Goal: Task Accomplishment & Management: Complete application form

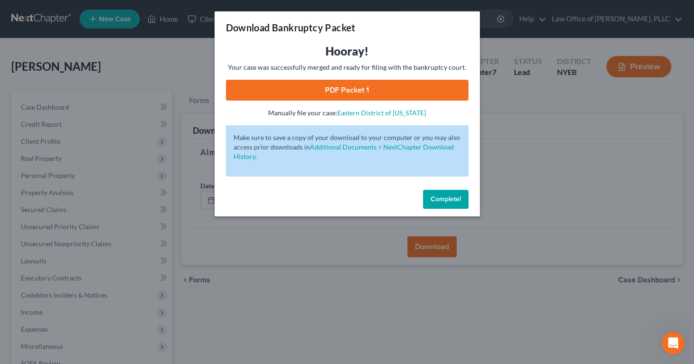
click at [433, 197] on span "Complete!" at bounding box center [446, 199] width 30 height 8
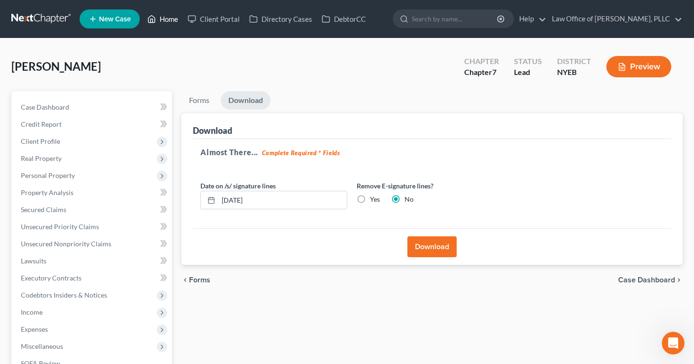
click at [165, 21] on link "Home" at bounding box center [163, 18] width 40 height 17
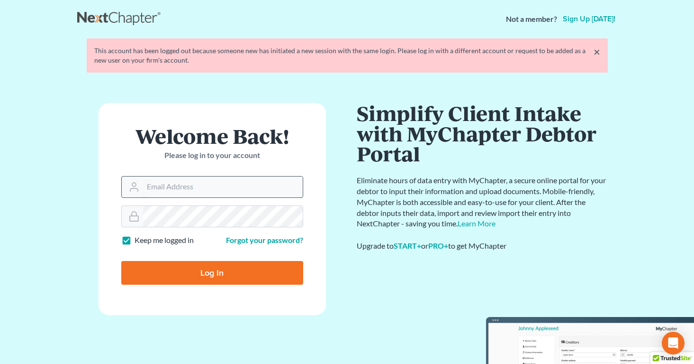
click at [155, 189] on input "Email Address" at bounding box center [223, 186] width 160 height 21
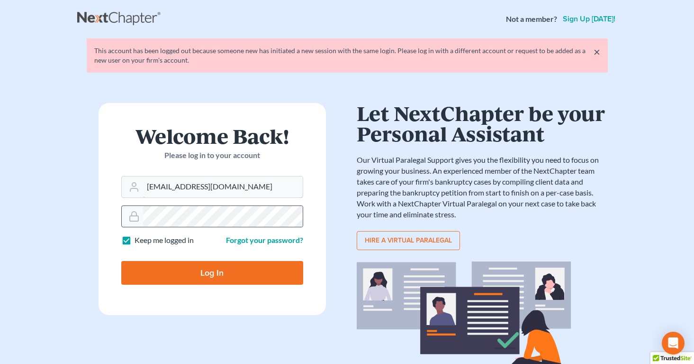
type input "[EMAIL_ADDRESS][DOMAIN_NAME]"
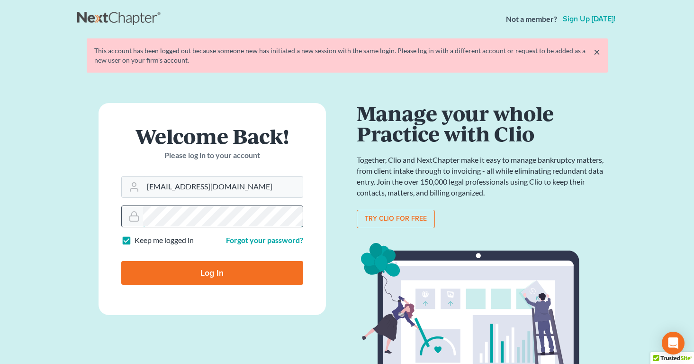
click at [121, 261] on input "Log In" at bounding box center [212, 273] width 182 height 24
type input "Thinking..."
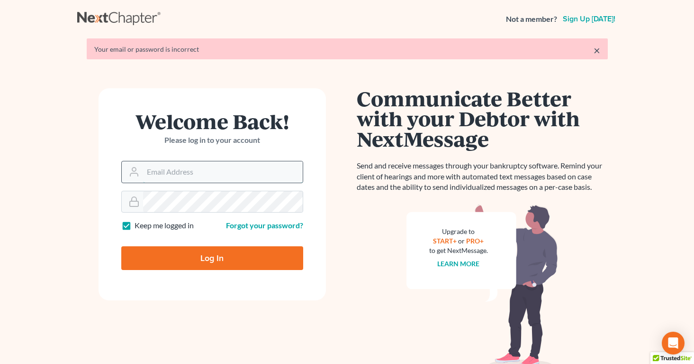
click at [240, 177] on form "Welcome Back! Please log in to your account Email Address Password Keep me logg…" at bounding box center [213, 194] width 228 height 212
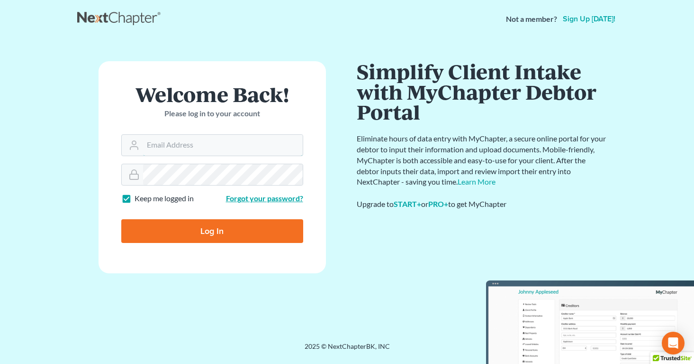
type input "[EMAIL_ADDRESS][DOMAIN_NAME]"
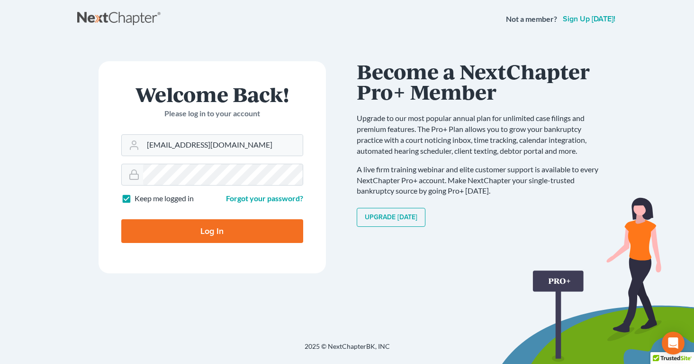
click at [204, 230] on input "Log In" at bounding box center [212, 231] width 182 height 24
type input "Thinking..."
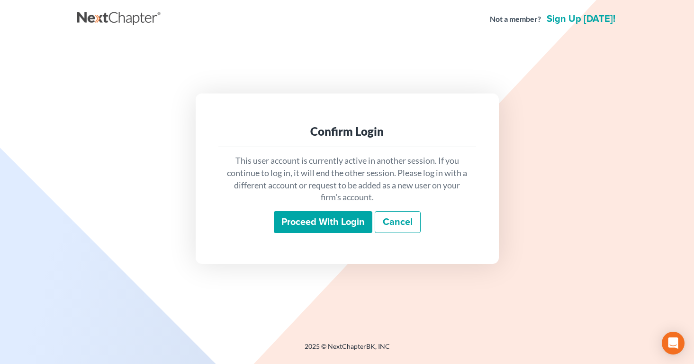
click at [330, 230] on input "Proceed with login" at bounding box center [323, 222] width 99 height 22
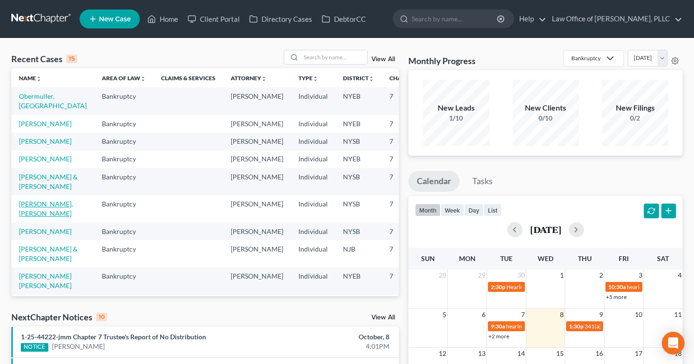
click at [24, 217] on link "Helene, Tienehon Sohonin" at bounding box center [46, 209] width 54 height 18
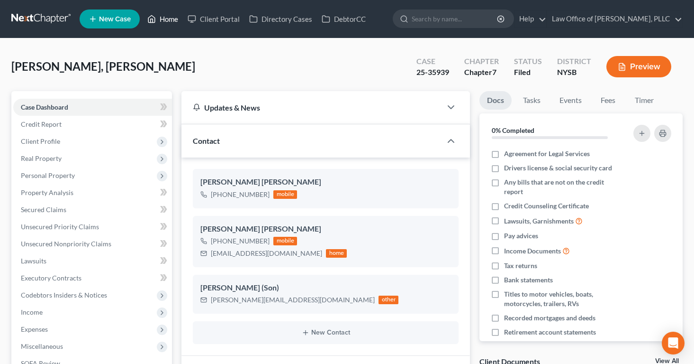
click at [169, 23] on link "Home" at bounding box center [163, 18] width 40 height 17
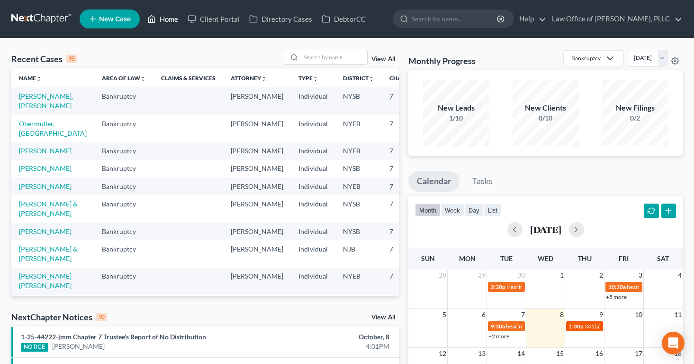
click at [576, 324] on span "1:30p" at bounding box center [576, 325] width 15 height 7
select select "Days"
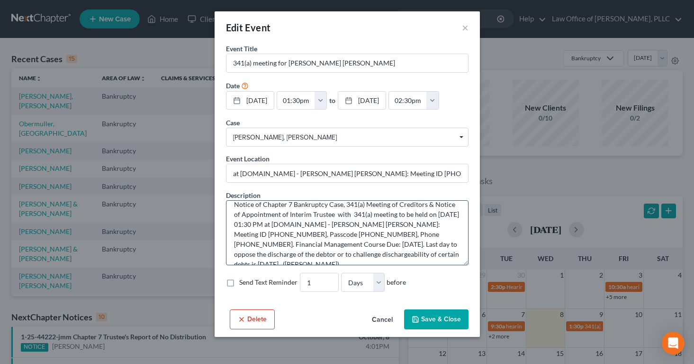
scroll to position [6, 0]
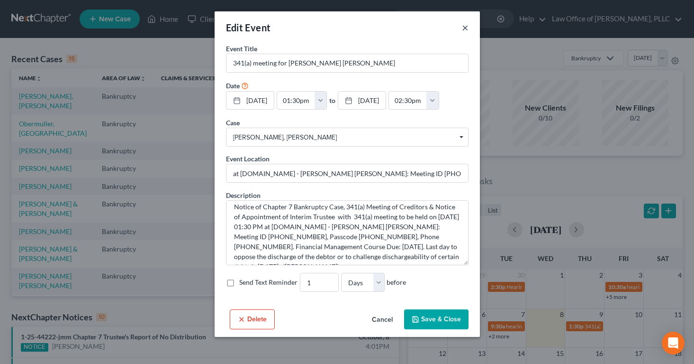
click at [463, 25] on button "×" at bounding box center [465, 27] width 7 height 11
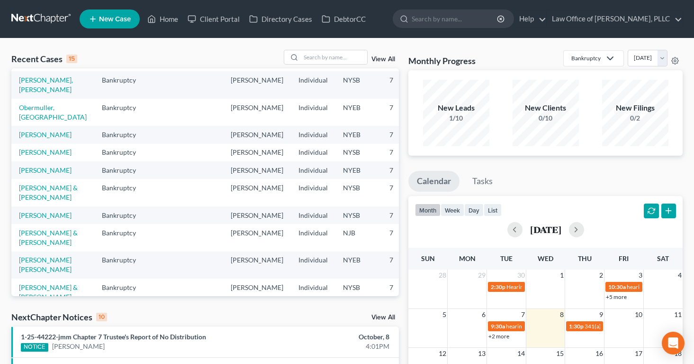
scroll to position [0, 0]
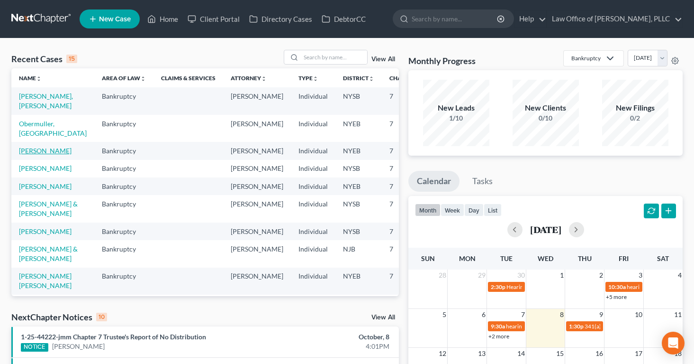
click at [35, 155] on link "[PERSON_NAME]" at bounding box center [45, 150] width 53 height 8
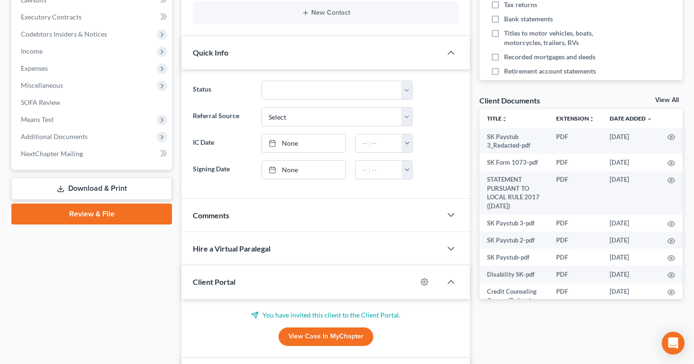
scroll to position [263, 0]
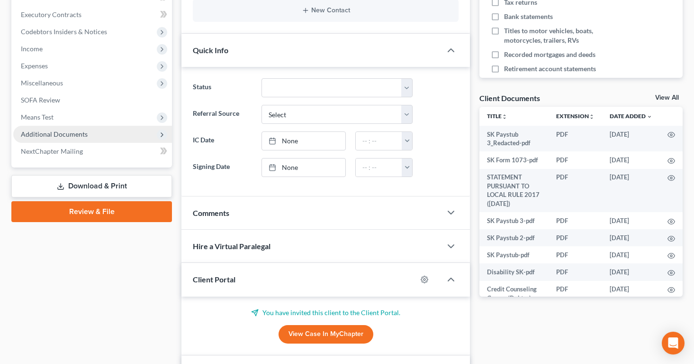
click at [36, 135] on span "Additional Documents" at bounding box center [54, 134] width 67 height 8
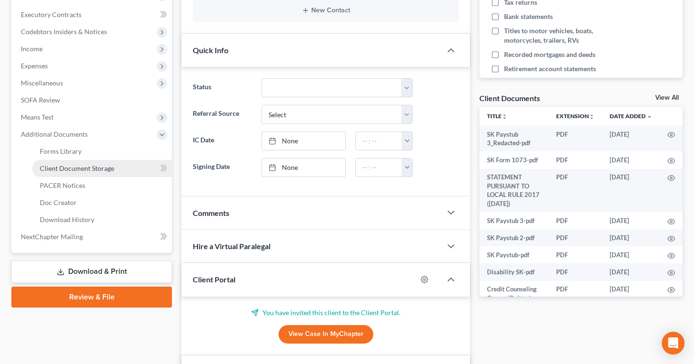
click at [57, 165] on span "Client Document Storage" at bounding box center [77, 168] width 74 height 8
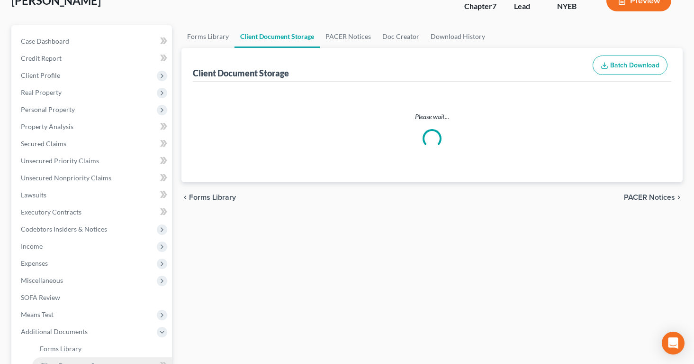
select select "0"
select select "2"
select select "1"
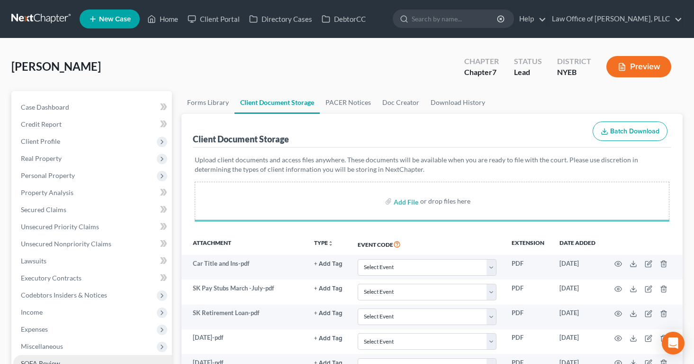
select select "0"
select select "2"
select select "1"
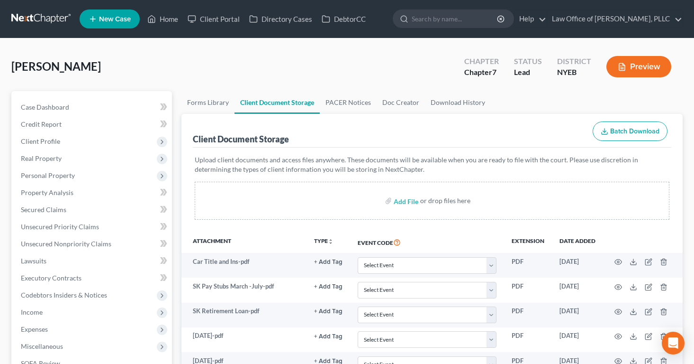
select select "0"
select select "2"
select select "1"
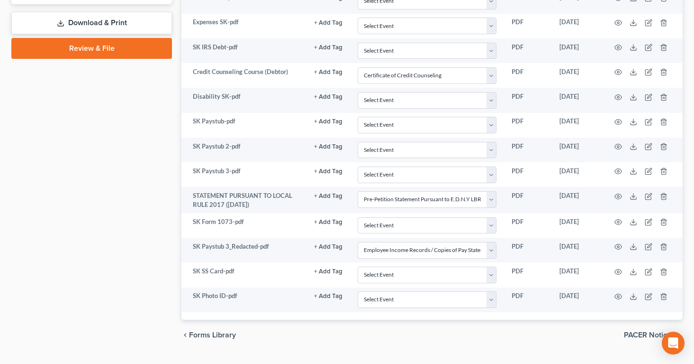
scroll to position [533, 0]
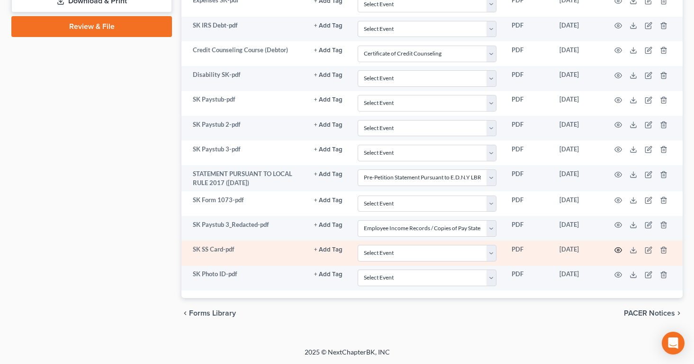
click at [618, 249] on circle "button" at bounding box center [619, 250] width 2 height 2
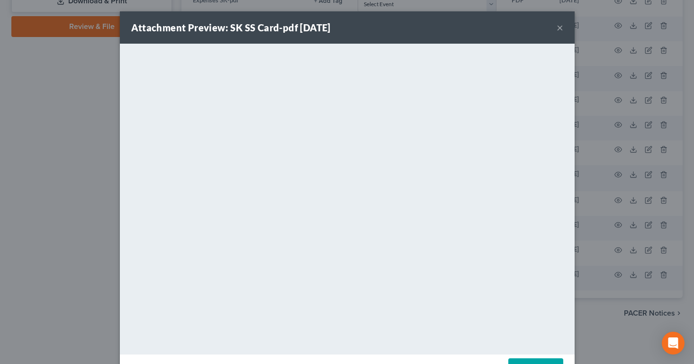
click at [558, 26] on button "×" at bounding box center [560, 27] width 7 height 11
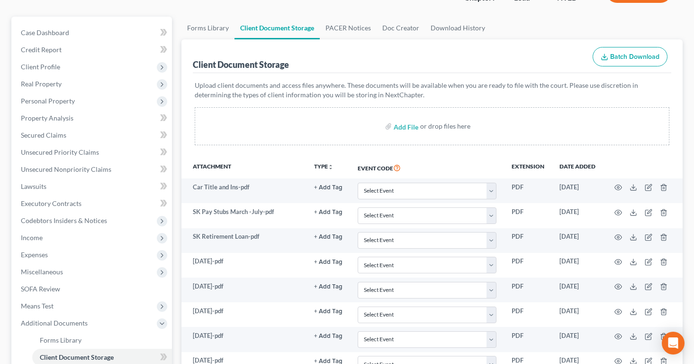
scroll to position [0, 0]
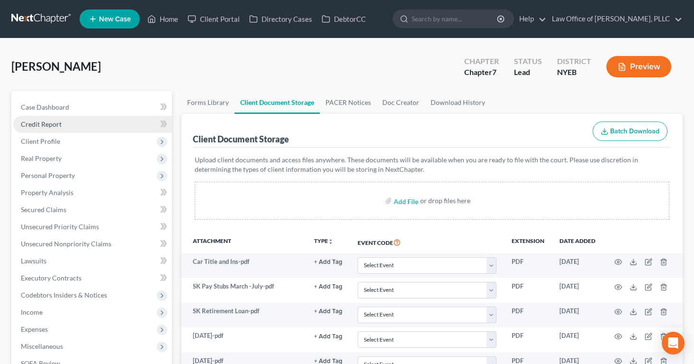
click at [56, 123] on span "Credit Report" at bounding box center [41, 124] width 41 height 8
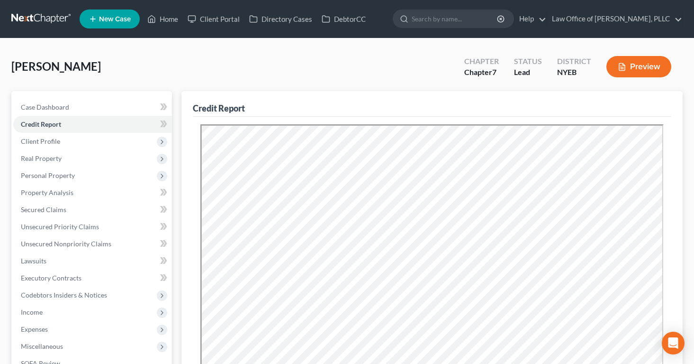
click at [225, 81] on div "Karchenkov, Sergey Upgraded Chapter Chapter 7 Status Lead District NYEB Preview" at bounding box center [347, 70] width 672 height 41
click at [38, 169] on span "Personal Property" at bounding box center [92, 175] width 159 height 17
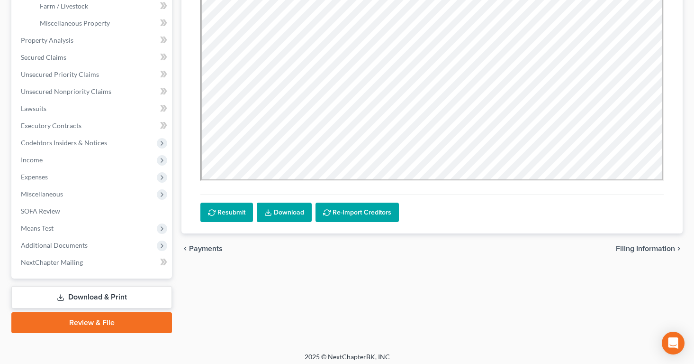
scroll to position [327, 0]
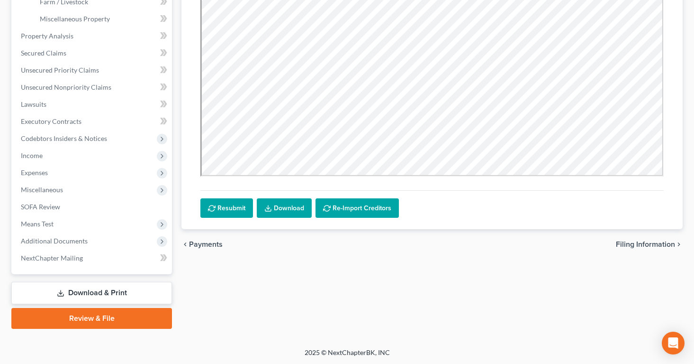
click at [54, 313] on link "Review & File" at bounding box center [91, 318] width 161 height 21
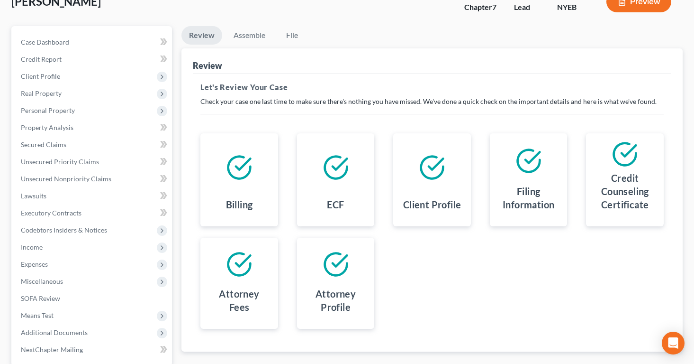
scroll to position [156, 0]
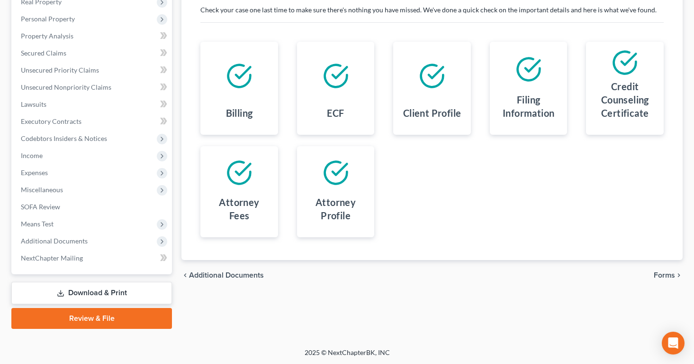
click at [662, 274] on span "Forms" at bounding box center [664, 275] width 21 height 8
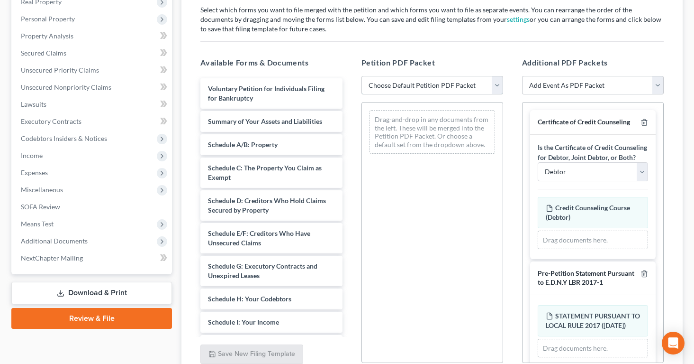
click at [494, 82] on select "Choose Default Petition PDF Packet Complete Bankruptcy Petition (all forms and …" at bounding box center [433, 85] width 142 height 19
select select "0"
click at [362, 76] on select "Choose Default Petition PDF Packet Complete Bankruptcy Petition (all forms and …" at bounding box center [433, 85] width 142 height 19
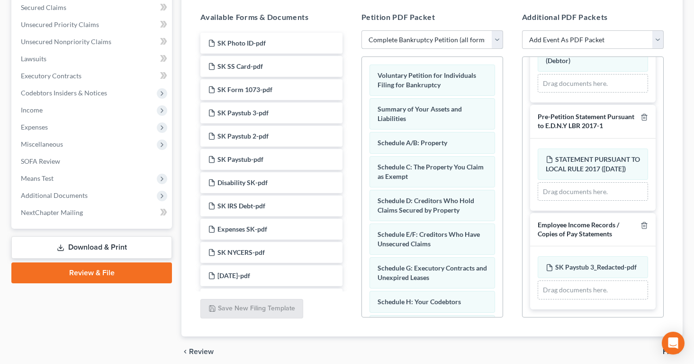
scroll to position [240, 0]
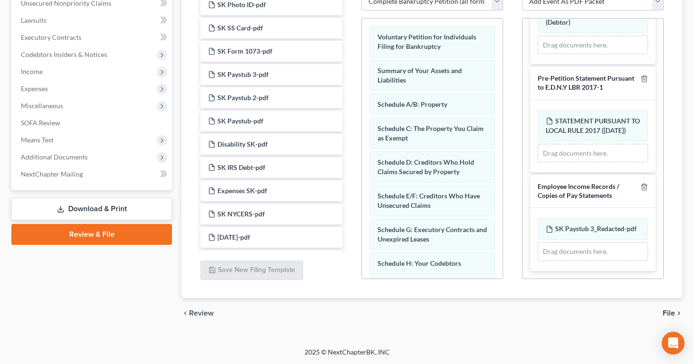
click at [673, 311] on span "File" at bounding box center [669, 313] width 12 height 8
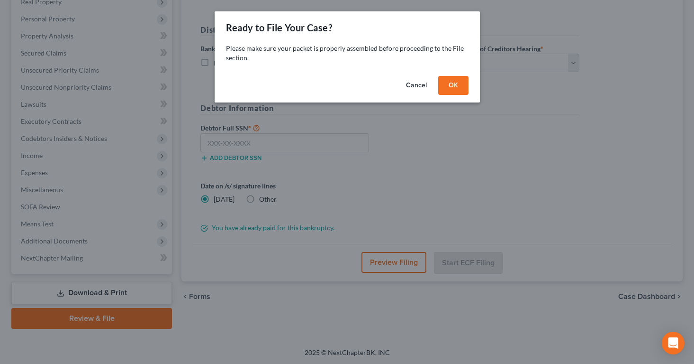
click at [450, 83] on button "OK" at bounding box center [453, 85] width 30 height 19
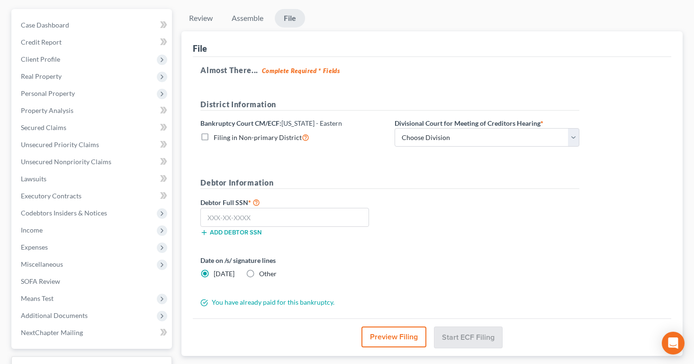
scroll to position [79, 0]
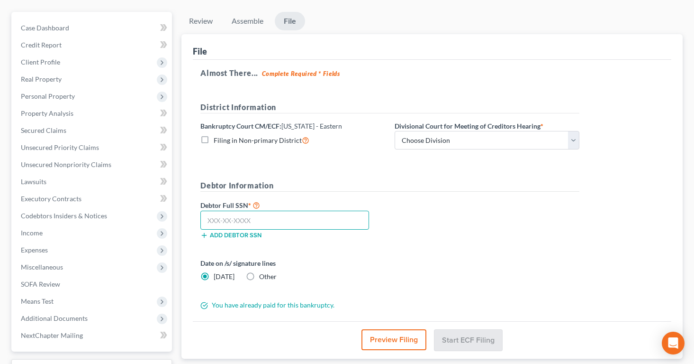
click at [218, 221] on input "text" at bounding box center [285, 219] width 169 height 19
paste input "334-22-3754"
type input "334-22-3754"
drag, startPoint x: 258, startPoint y: 214, endPoint x: 190, endPoint y: 219, distance: 68.9
click at [190, 219] on div "File Almost There... Complete Required * Fields District Information Bankruptcy…" at bounding box center [433, 196] width 502 height 325
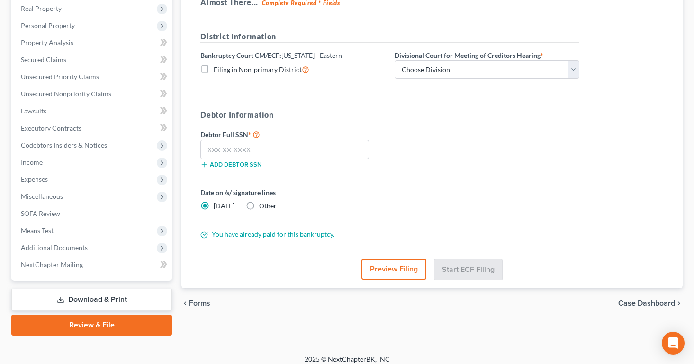
scroll to position [156, 0]
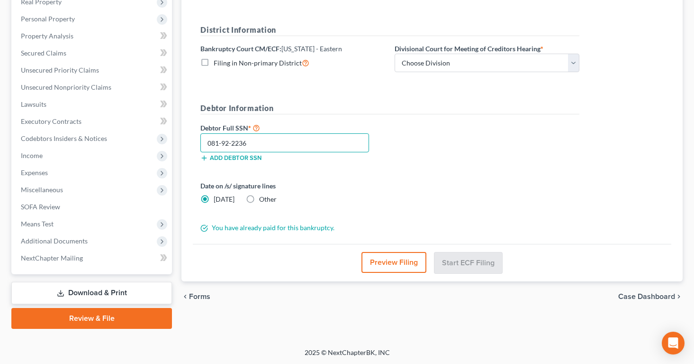
type input "081-92-2236"
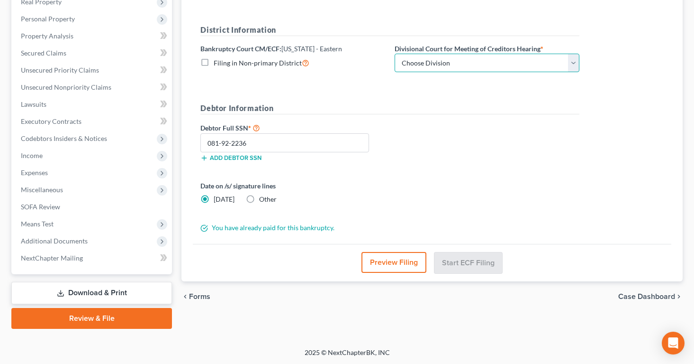
click at [571, 59] on select "Choose Division Brooklyn Central Islip" at bounding box center [487, 63] width 185 height 19
select select "0"
click at [395, 54] on select "Choose Division Brooklyn Central Islip" at bounding box center [487, 63] width 185 height 19
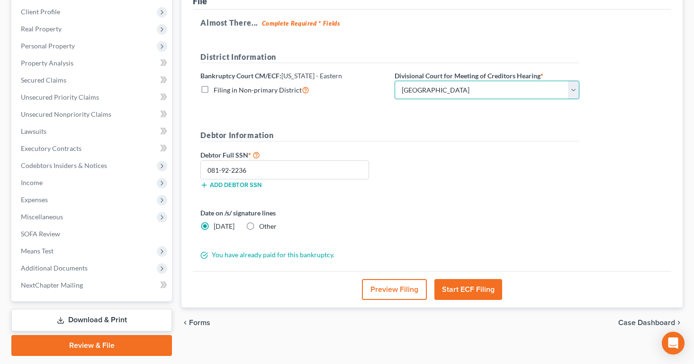
scroll to position [133, 0]
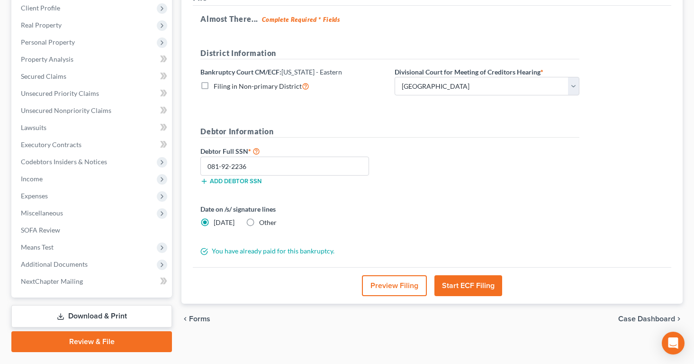
click at [473, 286] on button "Start ECF Filing" at bounding box center [469, 285] width 68 height 21
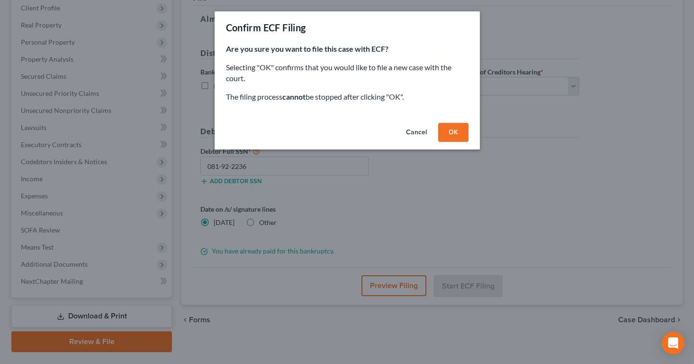
click at [455, 130] on button "OK" at bounding box center [453, 132] width 30 height 19
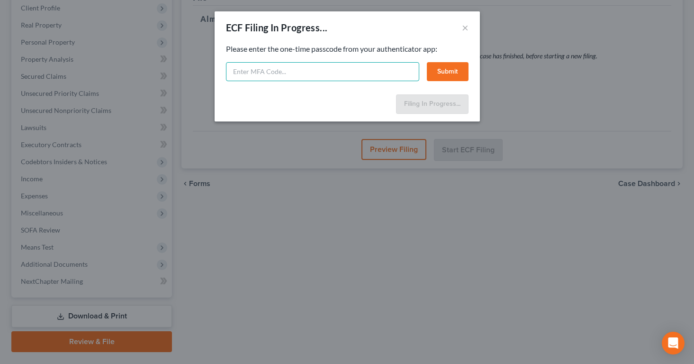
click at [395, 75] on input "text" at bounding box center [322, 71] width 193 height 19
type input "085612"
click at [457, 66] on button "Submit" at bounding box center [448, 71] width 42 height 19
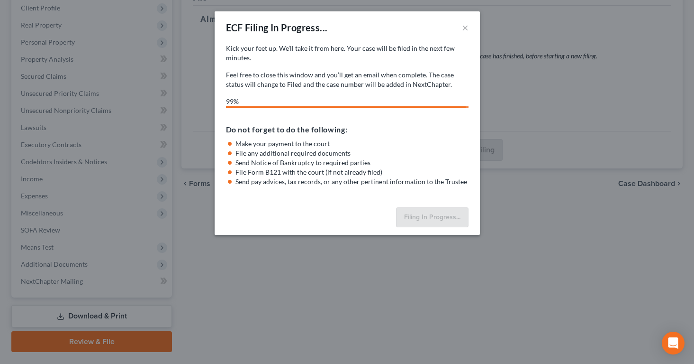
select select "0"
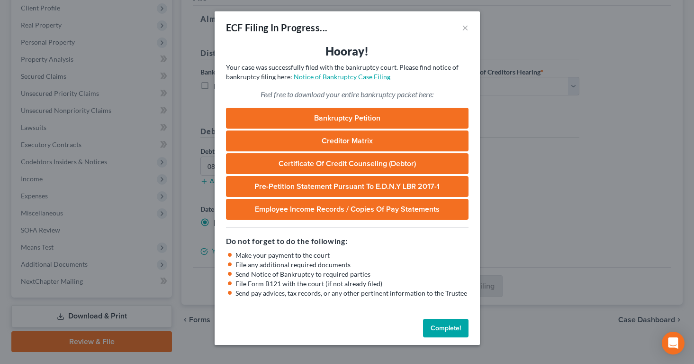
click at [370, 79] on link "Notice of Bankruptcy Case Filing" at bounding box center [342, 77] width 97 height 8
click at [292, 184] on link "Pre-Petition Statement Pursuant to E.D.N.Y LBR 2017-1" at bounding box center [347, 186] width 243 height 21
